Goal: Task Accomplishment & Management: Use online tool/utility

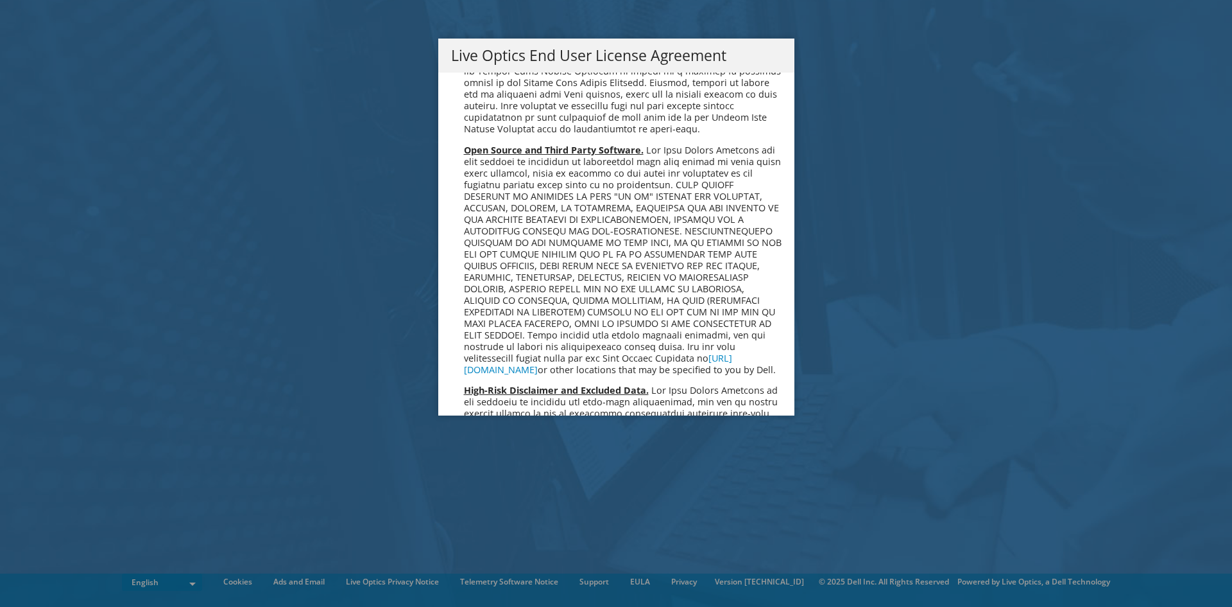
scroll to position [4853, 0]
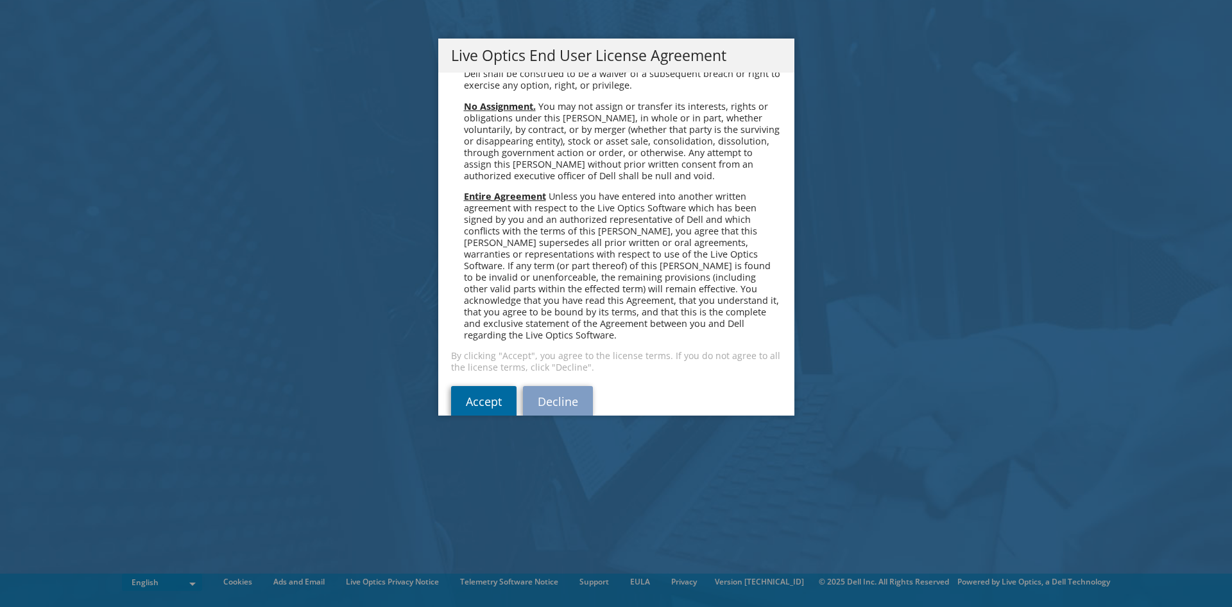
click at [474, 386] on link "Accept" at bounding box center [483, 401] width 65 height 31
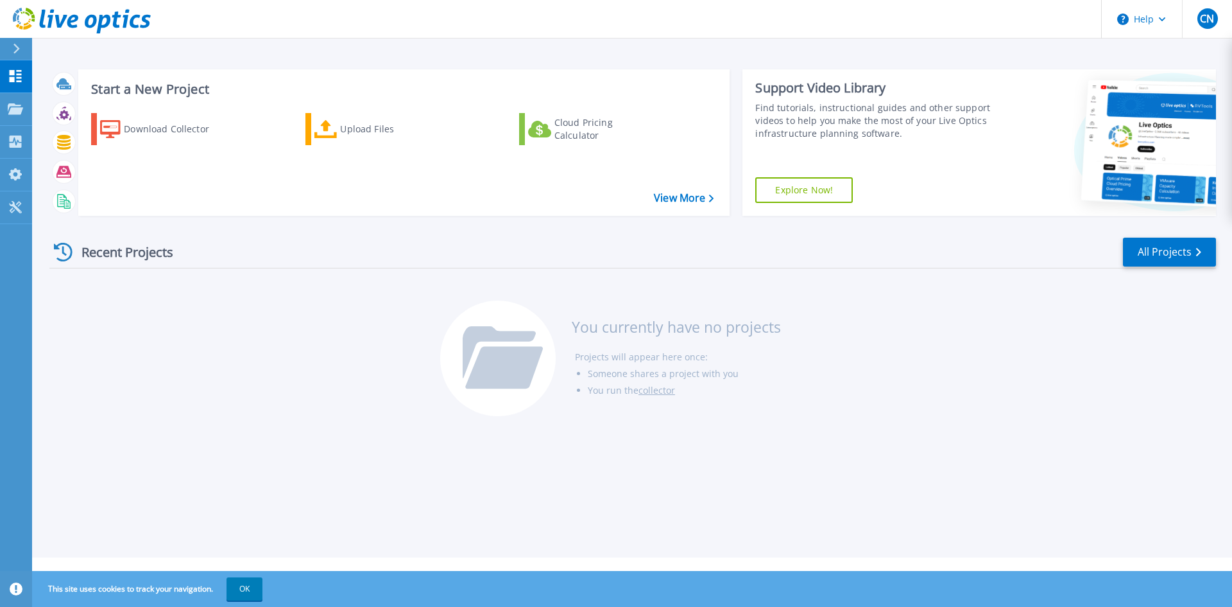
click at [1051, 581] on div "This site uses cookies to track your navigation. OK" at bounding box center [616, 589] width 1232 height 36
